Goal: Transaction & Acquisition: Purchase product/service

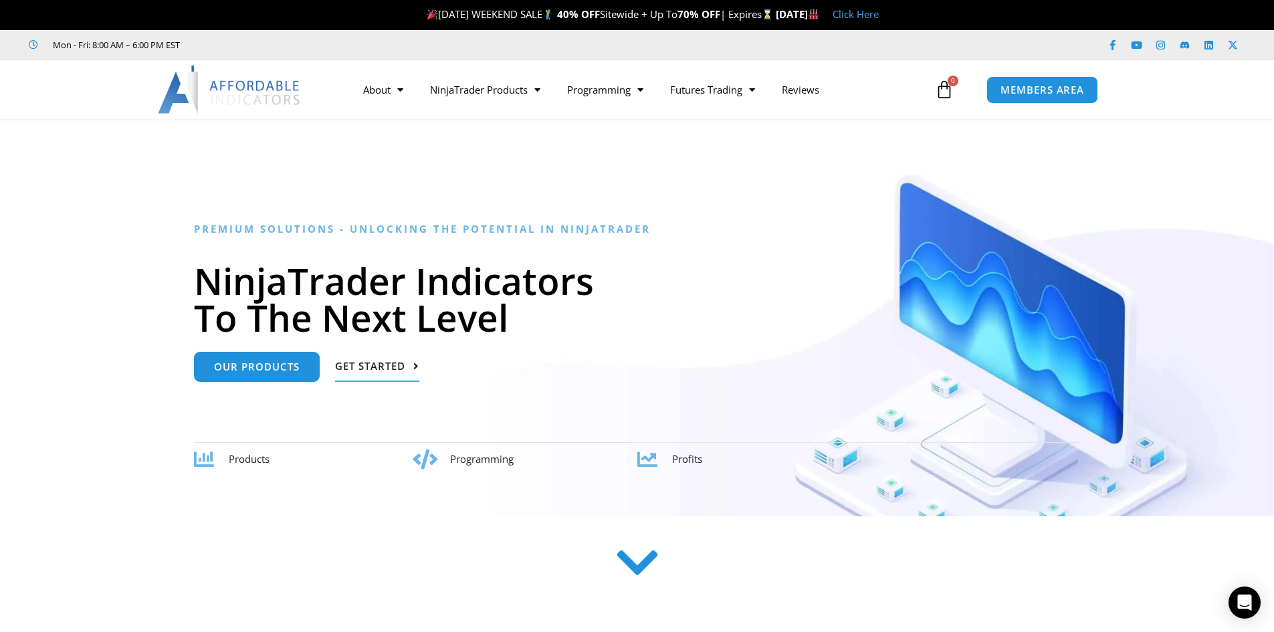
click at [342, 363] on span "Get Started" at bounding box center [370, 366] width 70 height 10
click at [296, 356] on link "Our Products" at bounding box center [257, 361] width 126 height 30
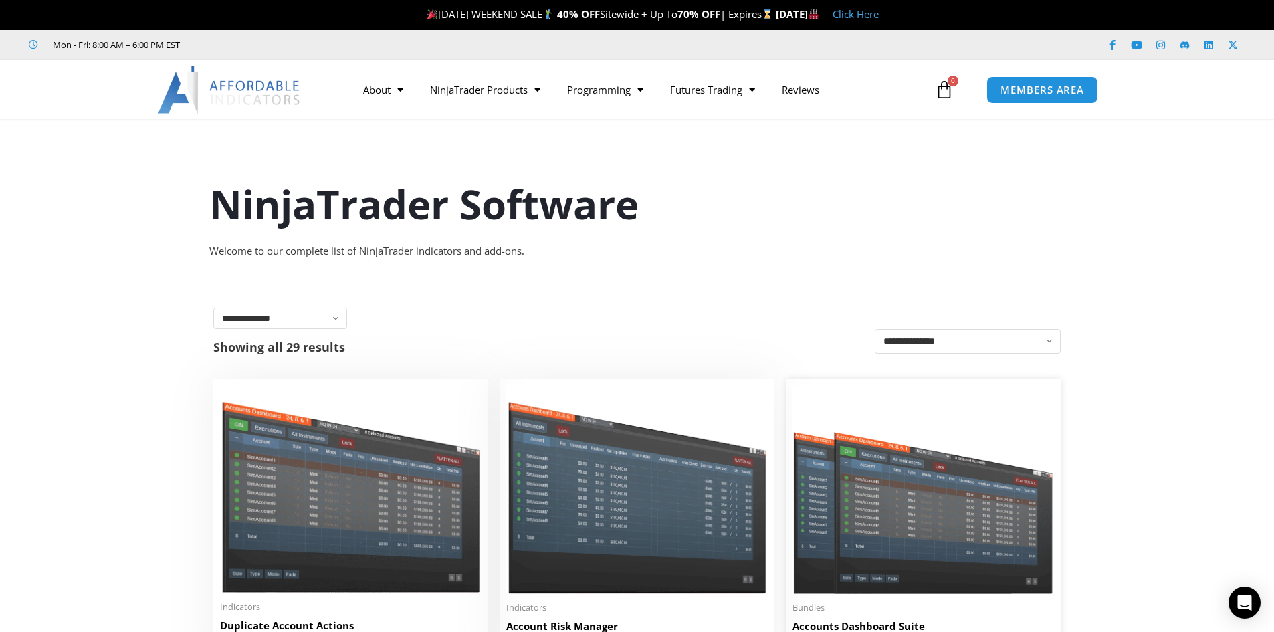
click at [881, 445] on img at bounding box center [922, 489] width 261 height 209
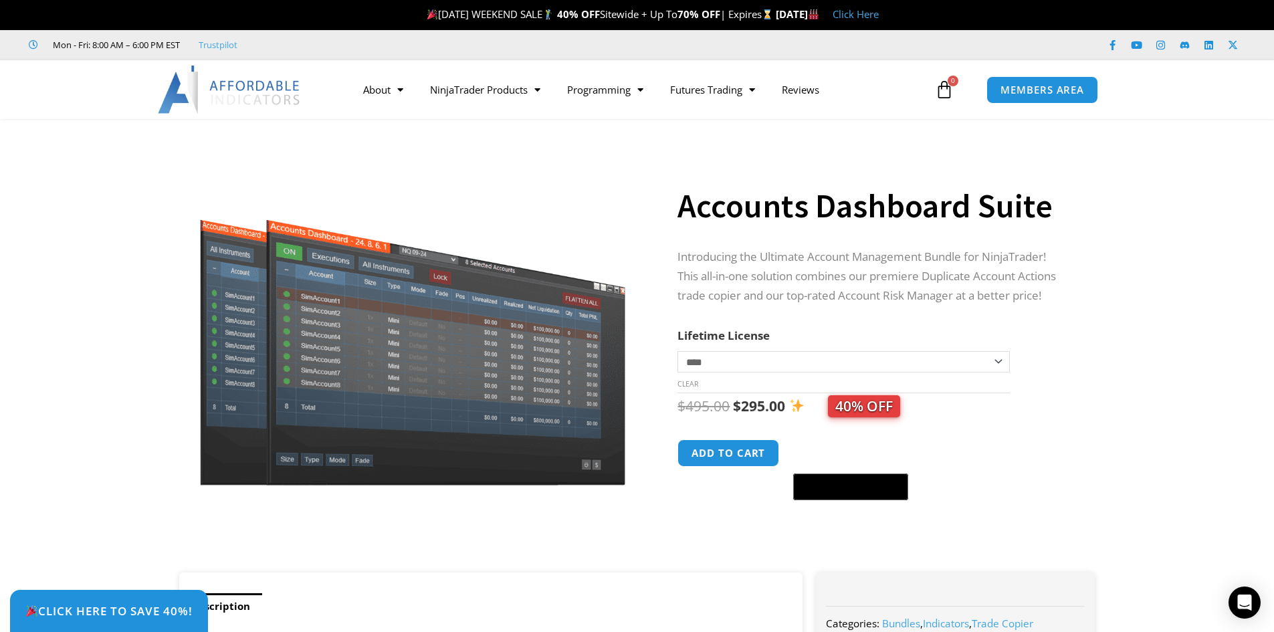
click at [751, 364] on select "**********" at bounding box center [843, 361] width 332 height 21
